Goal: Check status

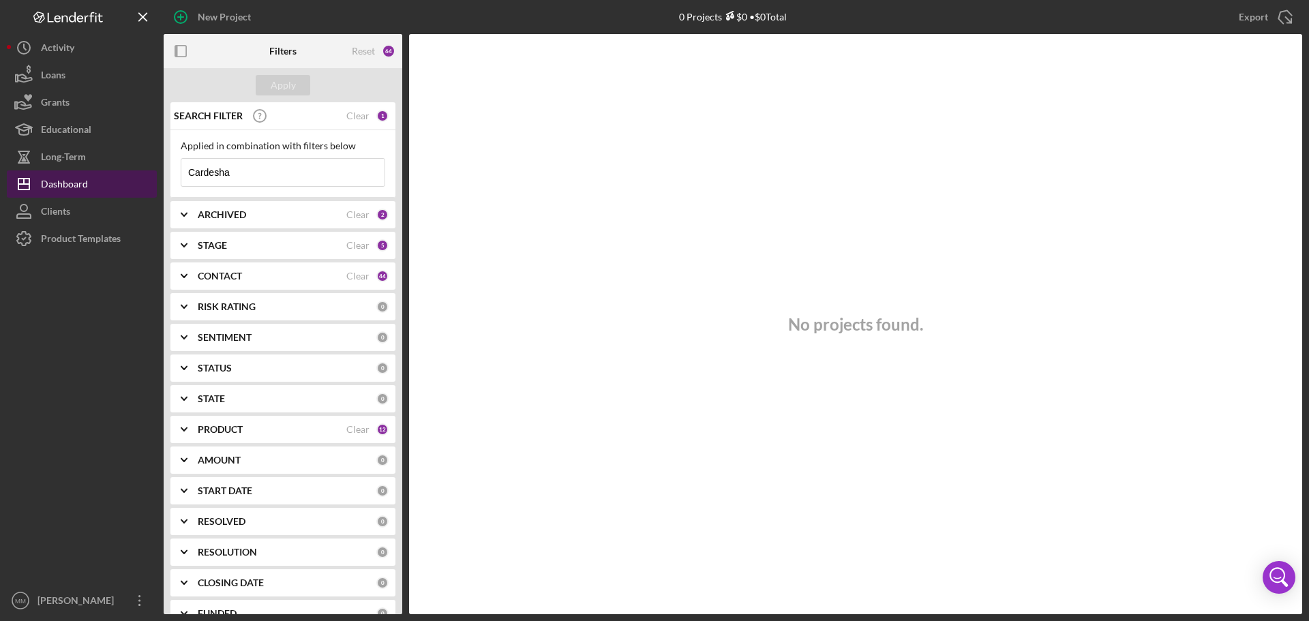
drag, startPoint x: 258, startPoint y: 174, endPoint x: 145, endPoint y: 172, distance: 113.2
click at [145, 172] on div "New Project 0 Projects $0 • $0 Total Cardesha Export Icon/Export Filters Reset …" at bounding box center [654, 307] width 1295 height 614
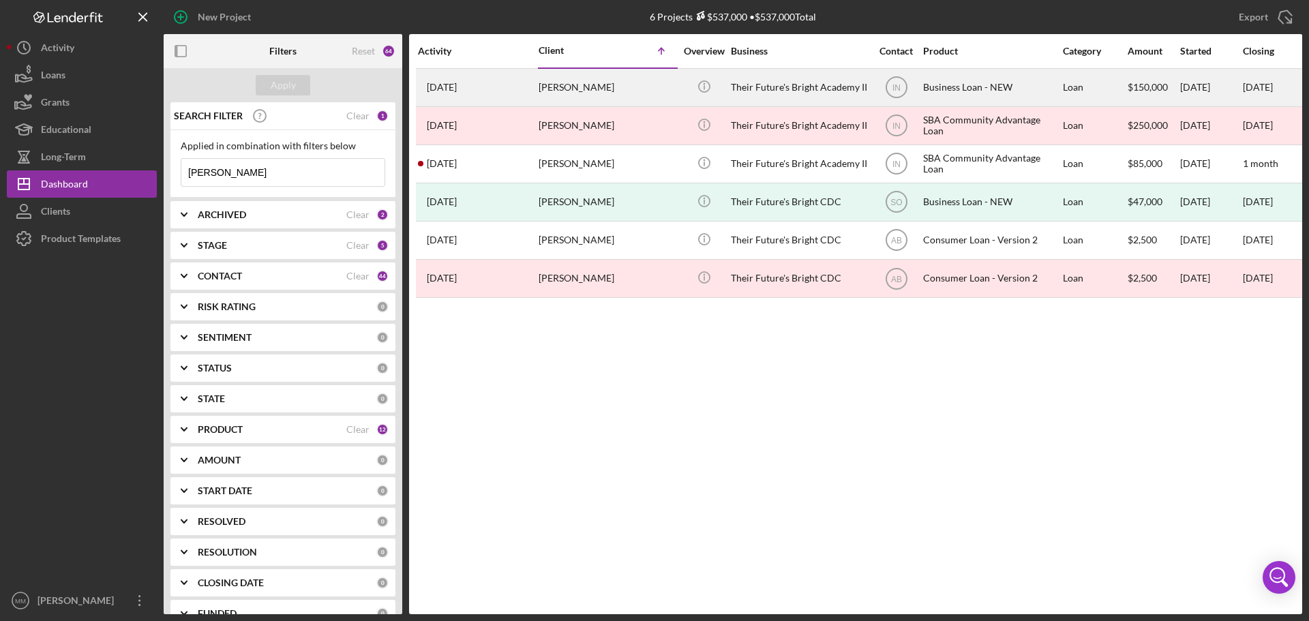
type input "[PERSON_NAME]"
click at [631, 82] on div "[PERSON_NAME]" at bounding box center [606, 88] width 136 height 36
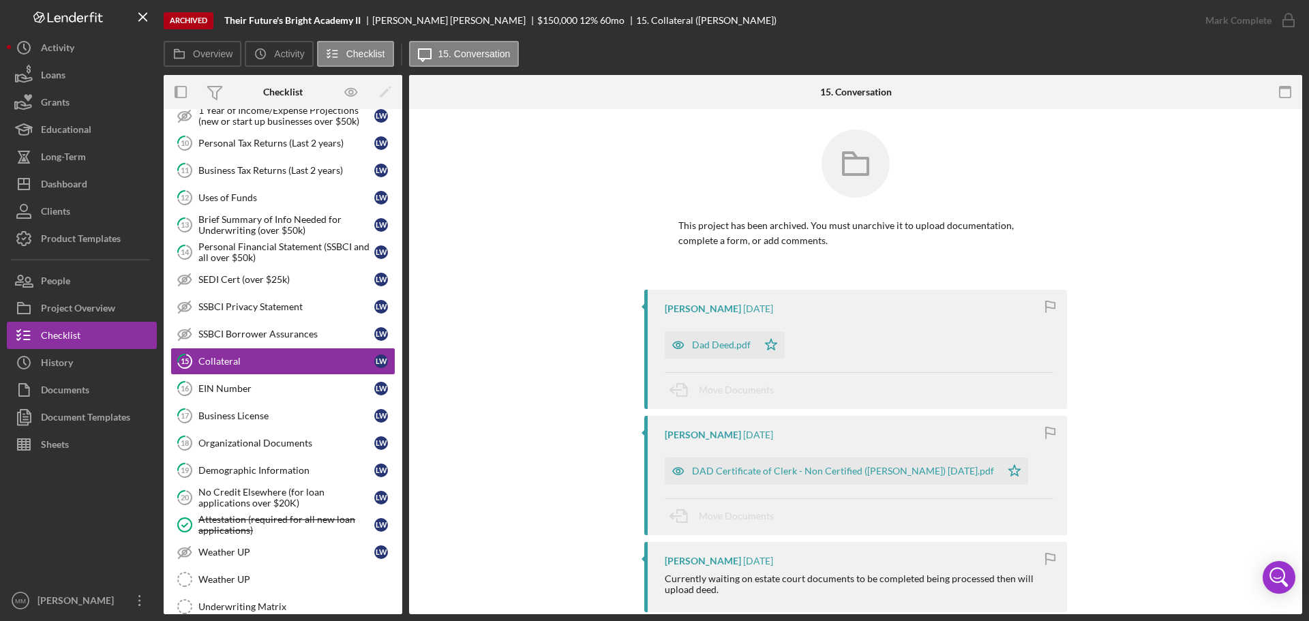
scroll to position [406, 0]
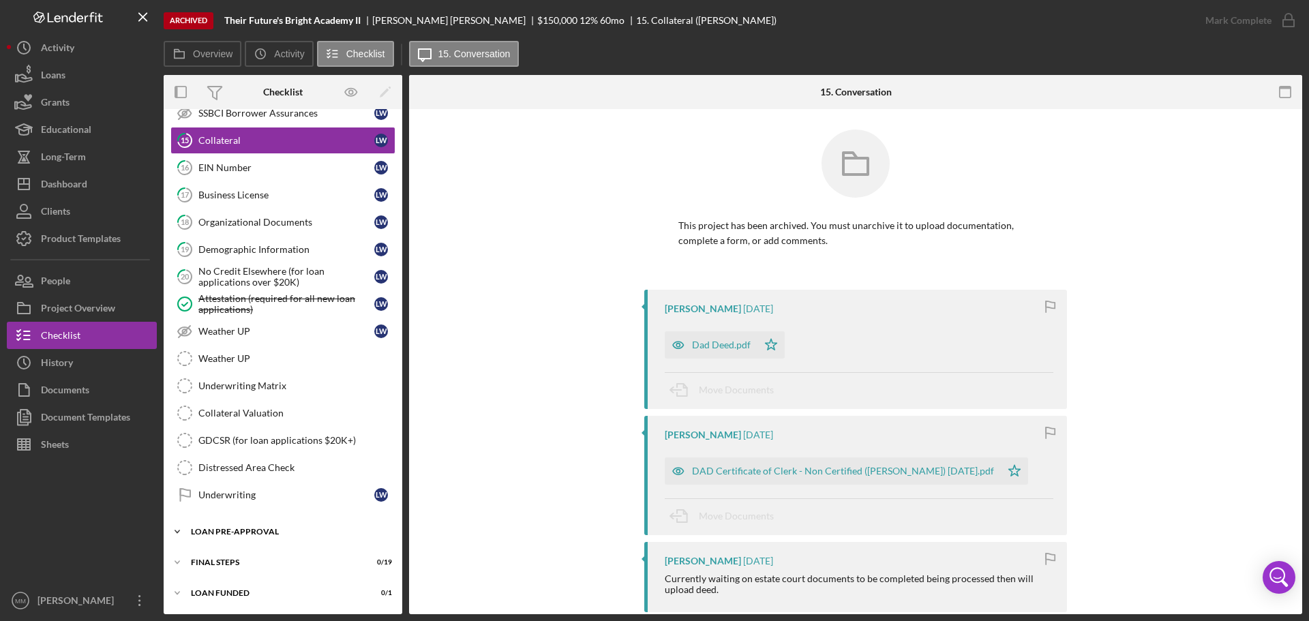
click at [239, 532] on div "LOAN PRE-APPROVAL" at bounding box center [288, 532] width 194 height 8
click at [246, 566] on div "Loan Approval" at bounding box center [296, 560] width 196 height 11
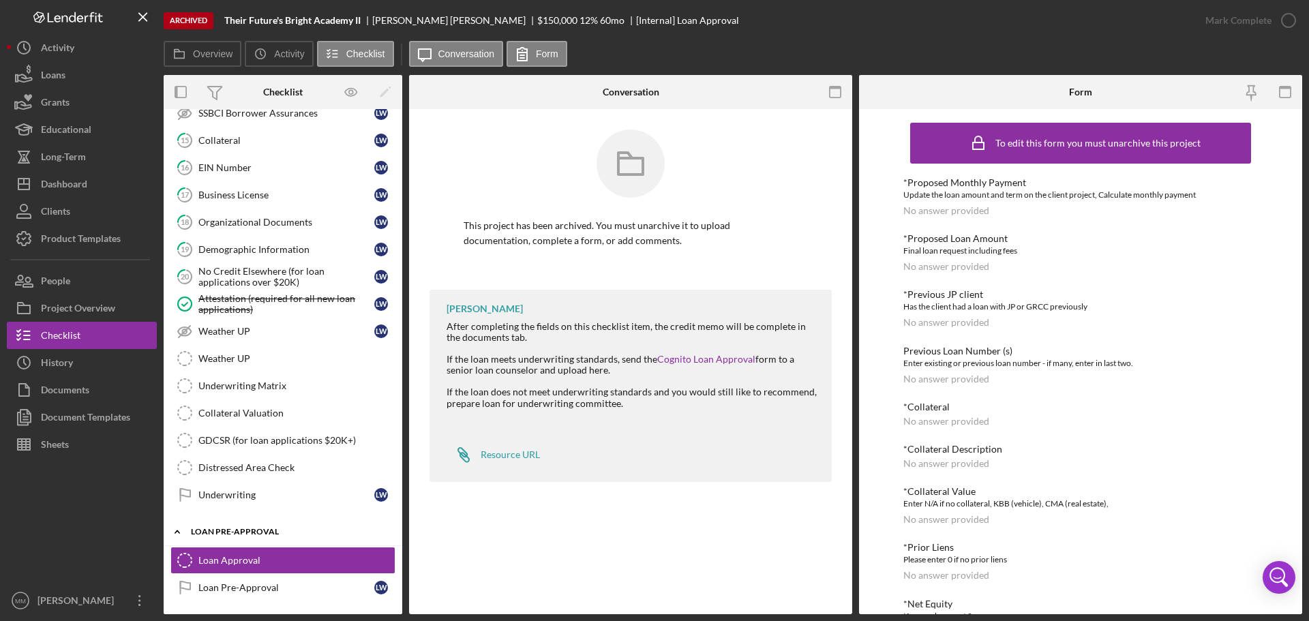
scroll to position [468, 0]
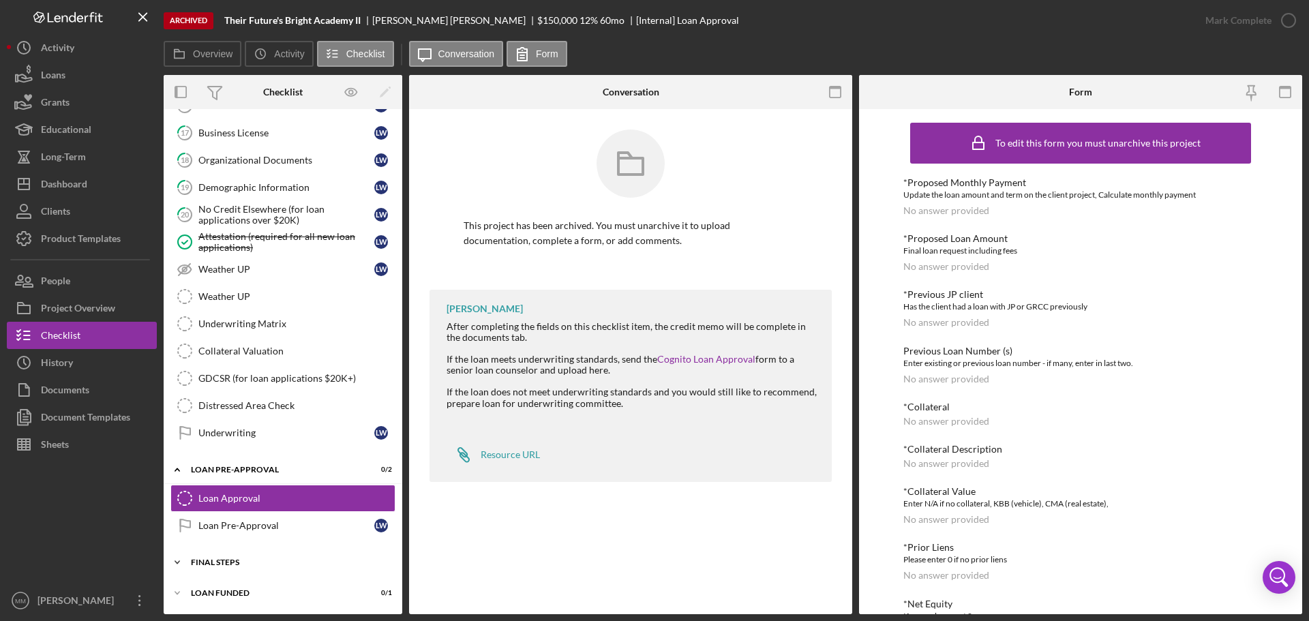
click at [224, 564] on div "FINAL STEPS" at bounding box center [288, 562] width 194 height 8
